Goal: Information Seeking & Learning: Learn about a topic

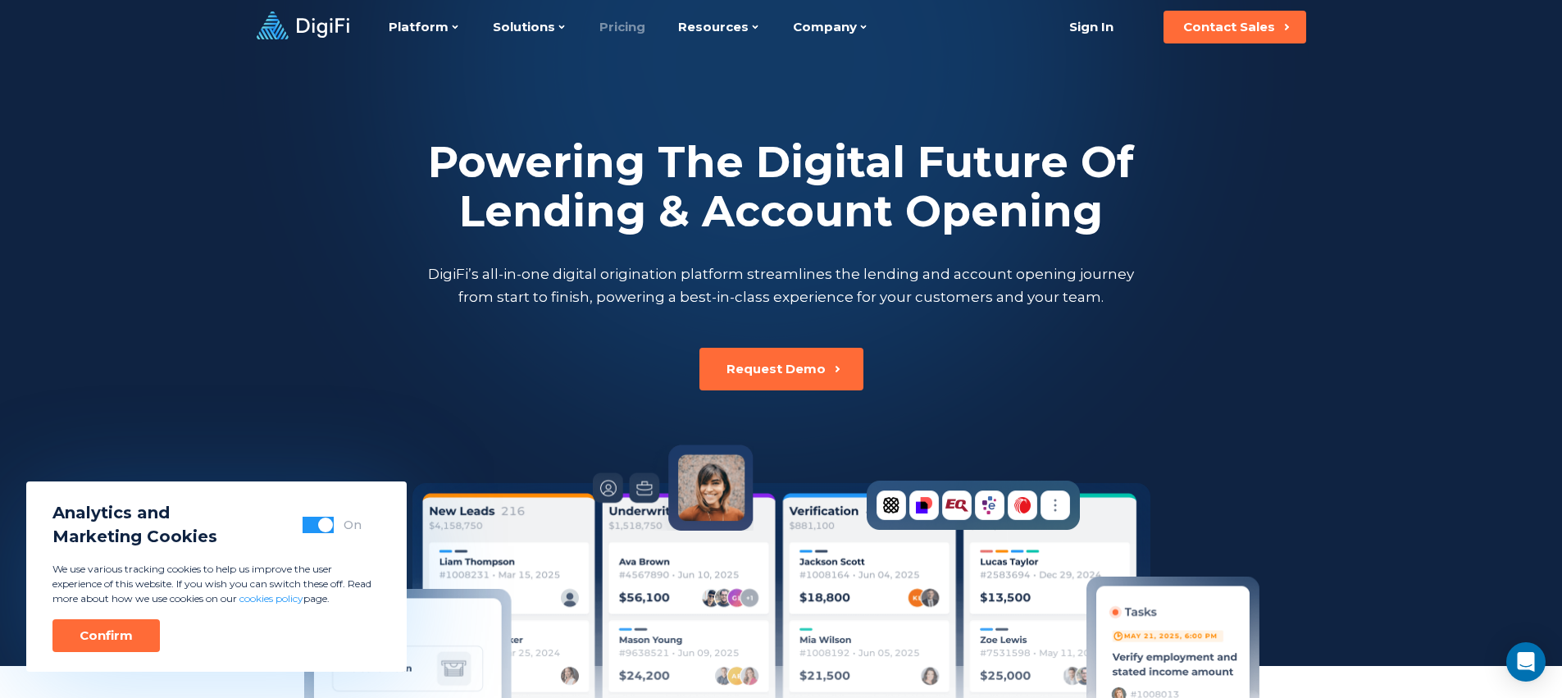
click at [609, 25] on link "Pricing" at bounding box center [623, 27] width 46 height 54
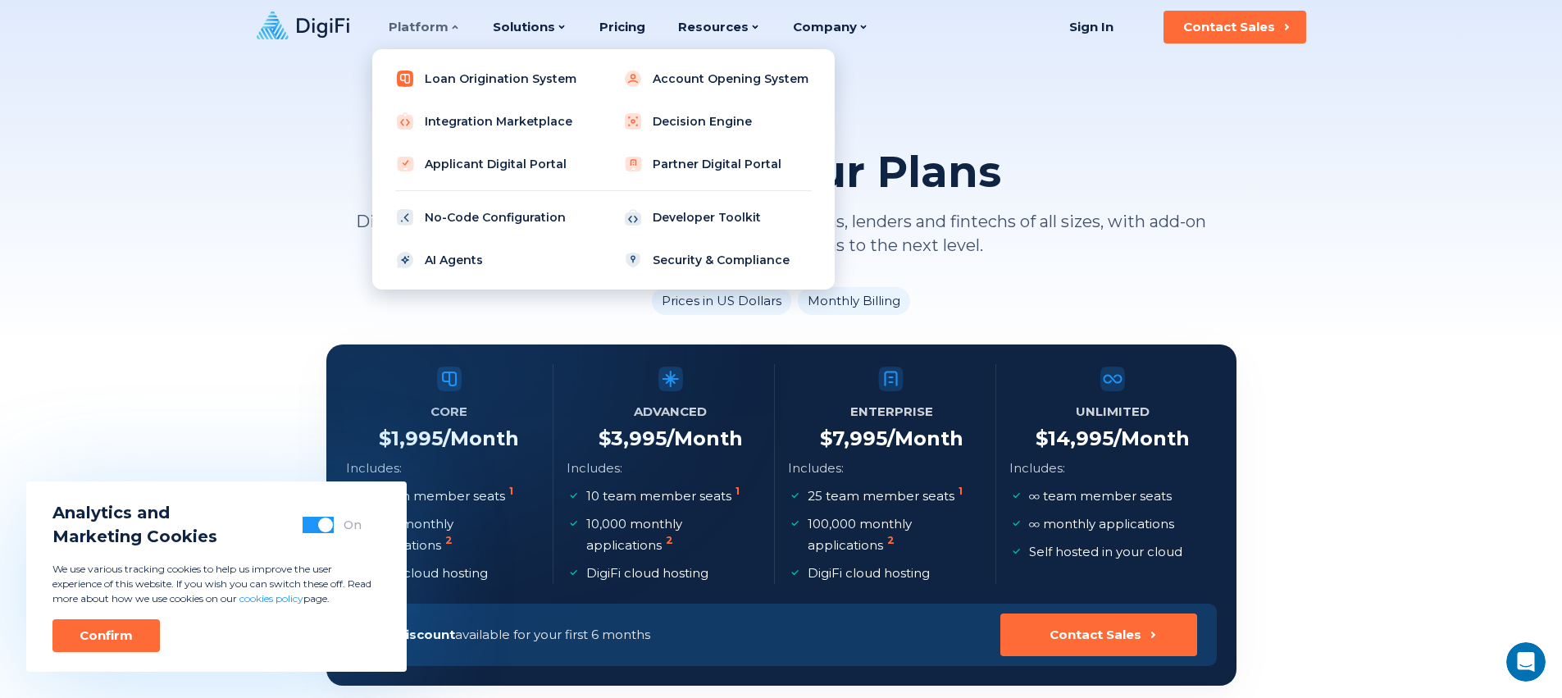
click at [448, 82] on link "Loan Origination System" at bounding box center [489, 78] width 208 height 33
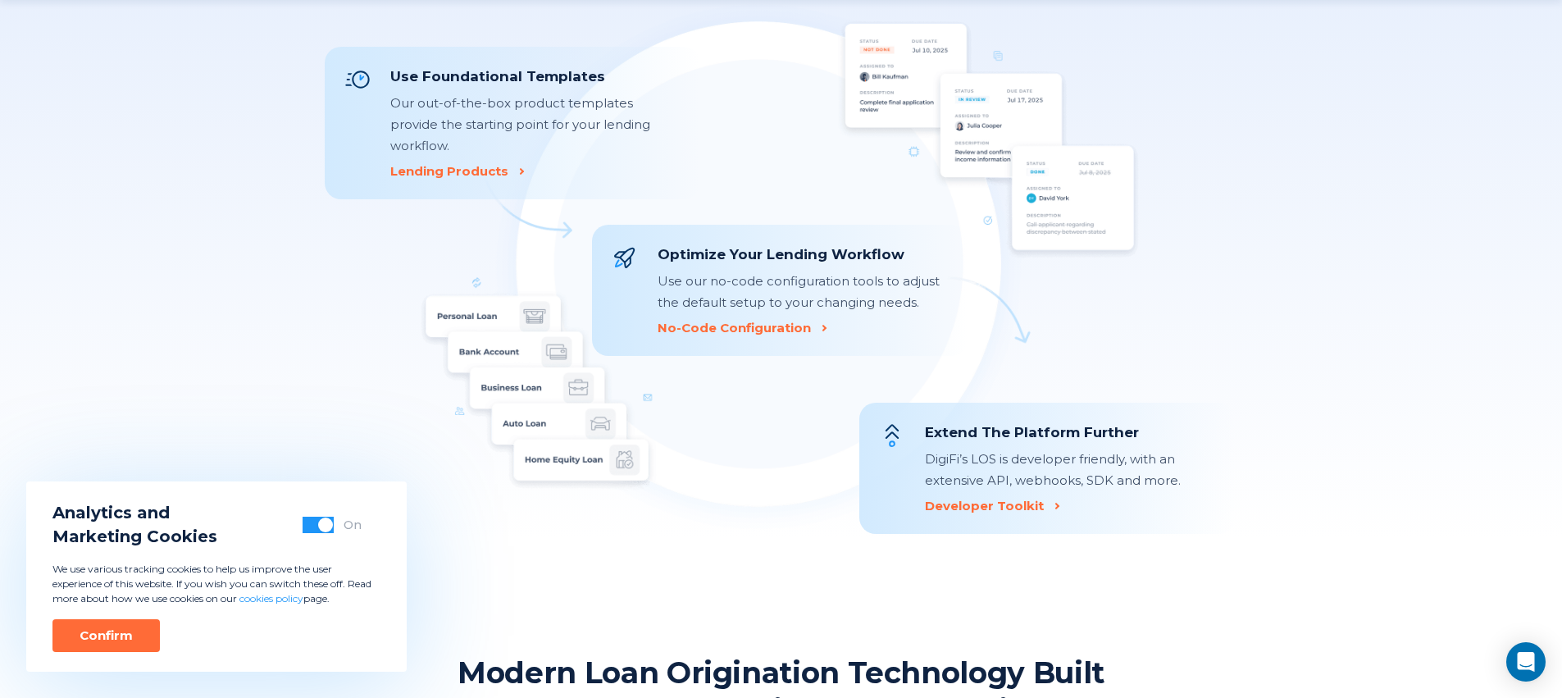
scroll to position [1968, 0]
